Goal: Task Accomplishment & Management: Use online tool/utility

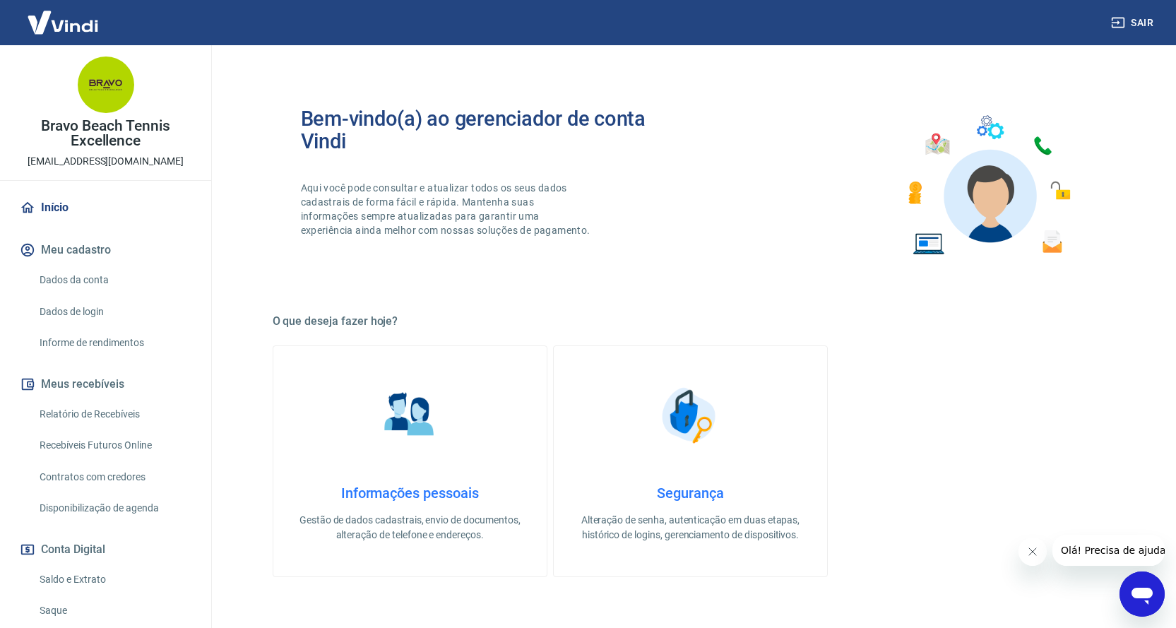
click at [125, 419] on link "Relatório de Recebíveis" at bounding box center [114, 414] width 160 height 29
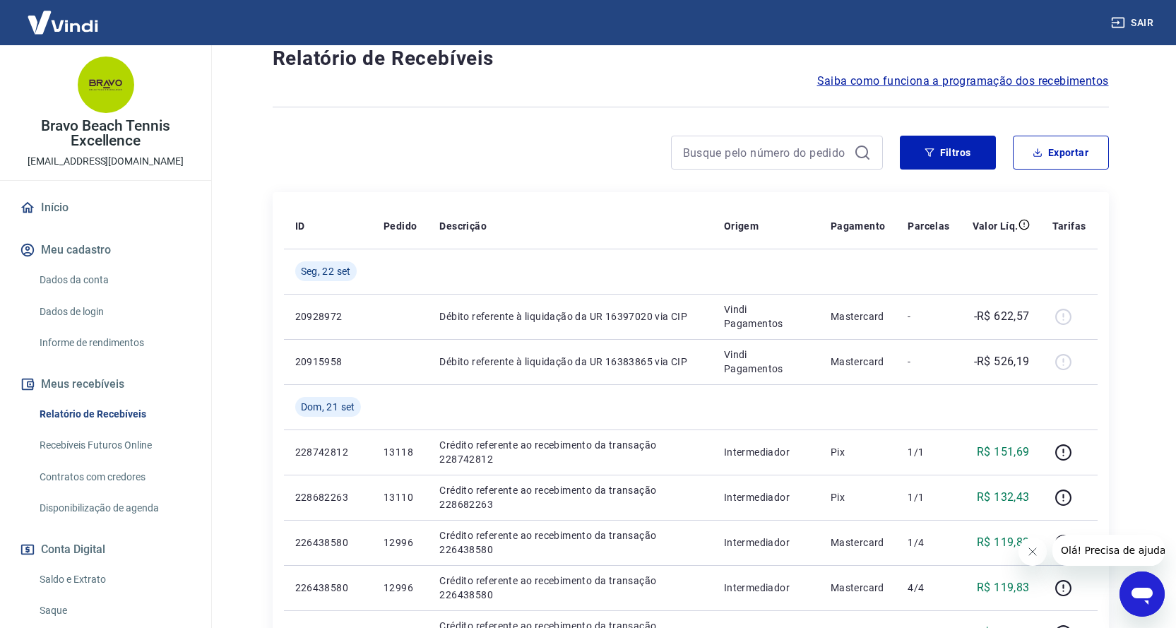
scroll to position [141, 0]
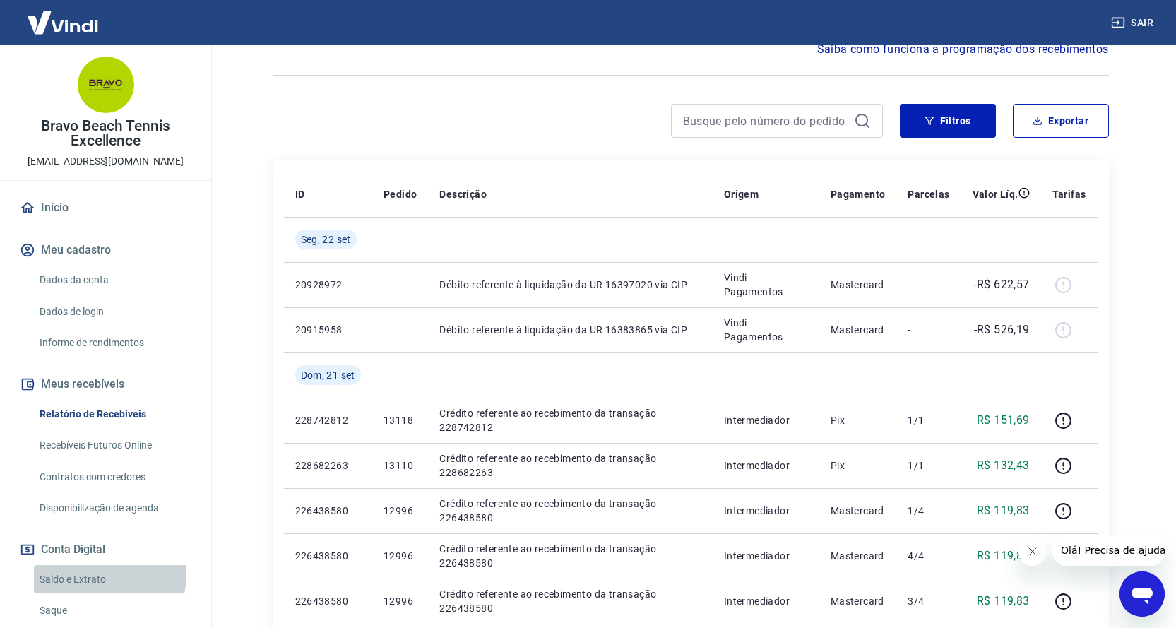
click at [95, 573] on link "Saldo e Extrato" at bounding box center [114, 579] width 160 height 29
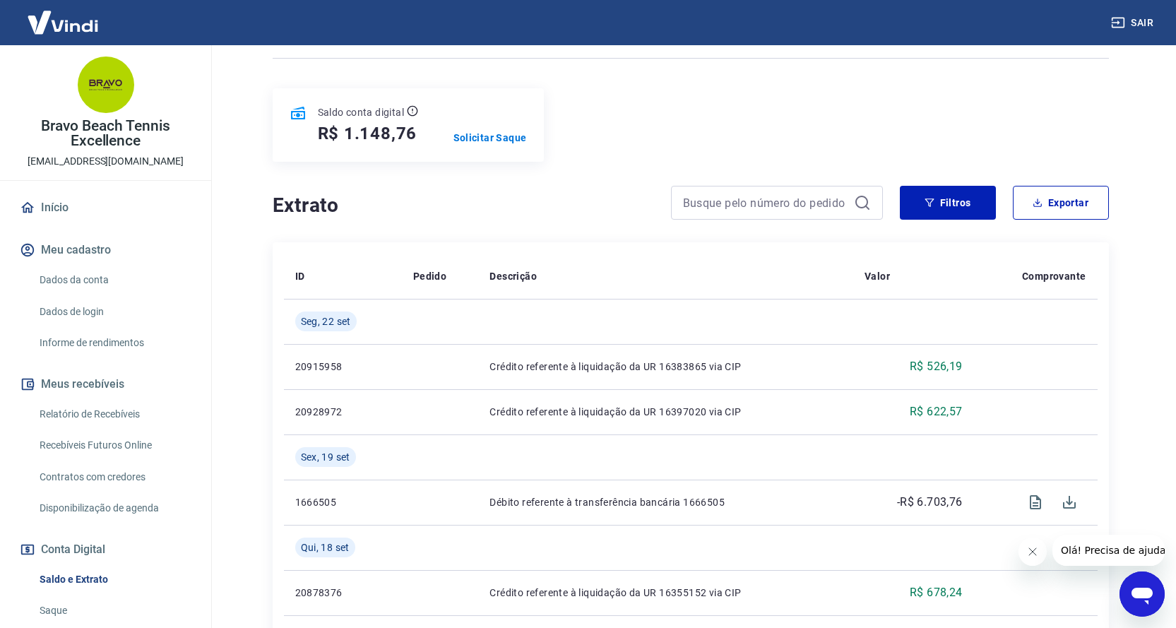
scroll to position [71, 0]
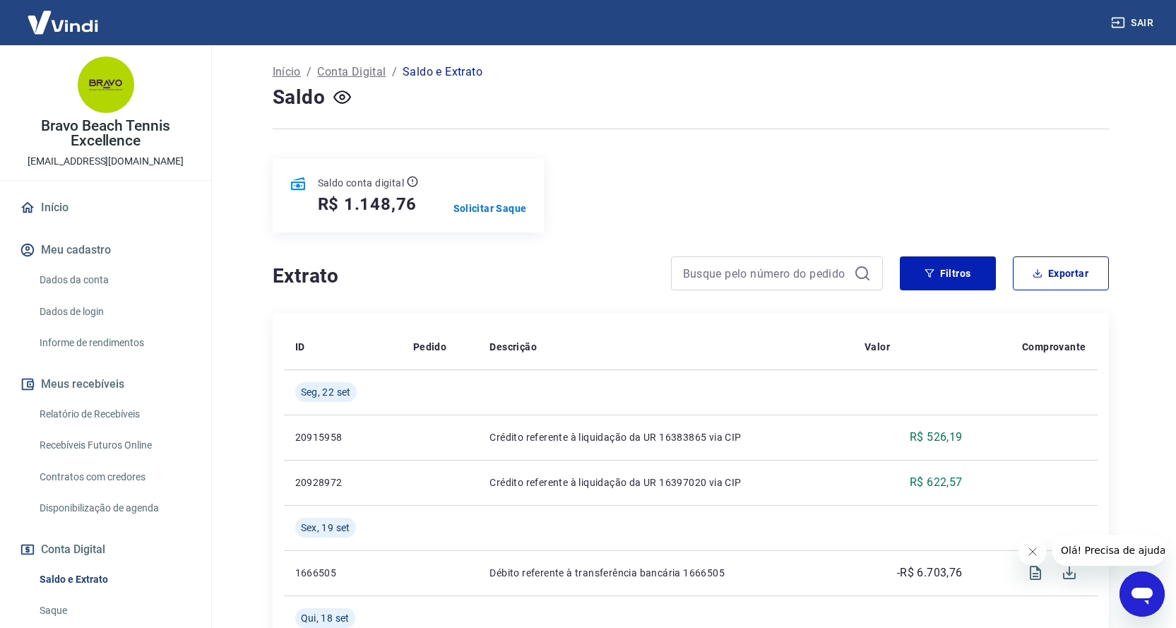
click at [120, 438] on link "Recebíveis Futuros Online" at bounding box center [114, 445] width 160 height 29
